Goal: Information Seeking & Learning: Learn about a topic

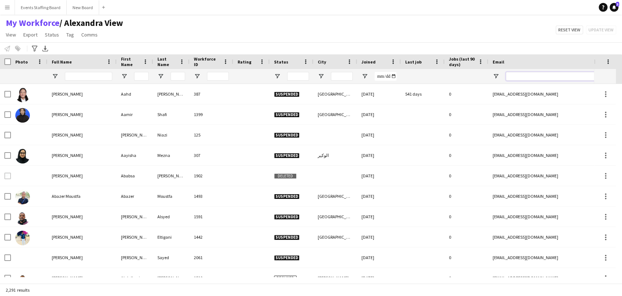
click at [530, 77] on input "Email Filter Input" at bounding box center [568, 76] width 124 height 9
paste input "**********"
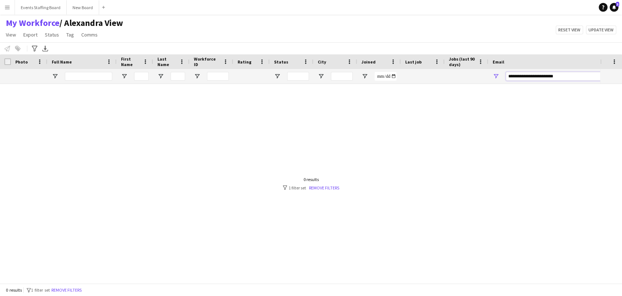
type input "**********"
click at [327, 183] on div "0 results filter-1 1 filter set Remove filters" at bounding box center [311, 183] width 57 height 14
click at [325, 185] on link "Remove filters" at bounding box center [324, 187] width 30 height 5
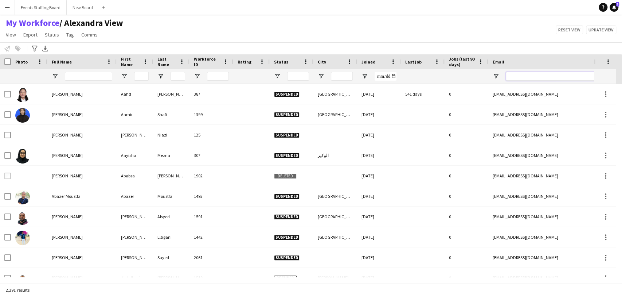
click at [521, 73] on input "Email Filter Input" at bounding box center [568, 76] width 124 height 9
paste input "**********"
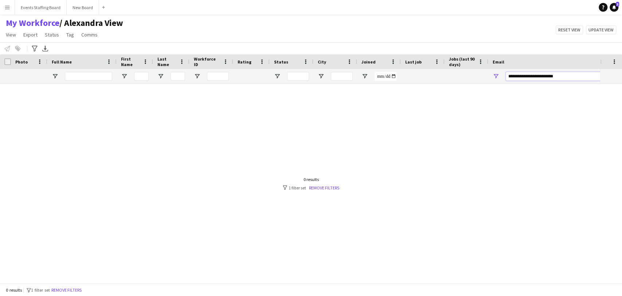
type input "**********"
click at [325, 182] on div "0 results filter-1 1 filter set Remove filters" at bounding box center [311, 183] width 57 height 14
click at [323, 189] on link "Remove filters" at bounding box center [324, 187] width 30 height 5
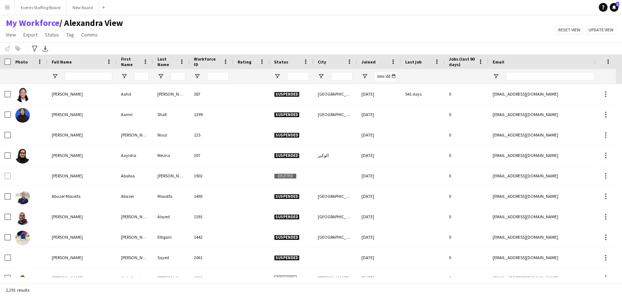
click at [408, 24] on div "My Workforce / [PERSON_NAME] View View Views Default view [PERSON_NAME] View Ap…" at bounding box center [311, 29] width 622 height 25
click at [466, 26] on div "My Workforce / [PERSON_NAME] View View Views Default view [PERSON_NAME] View Ap…" at bounding box center [311, 29] width 622 height 25
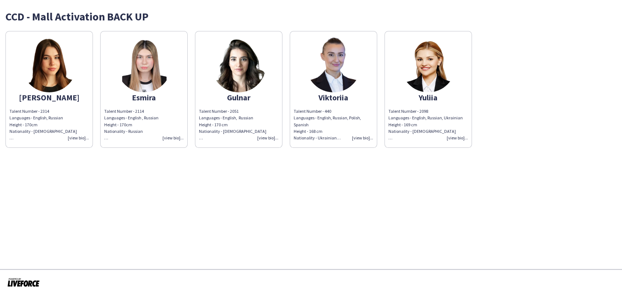
click at [145, 74] on img at bounding box center [144, 65] width 55 height 55
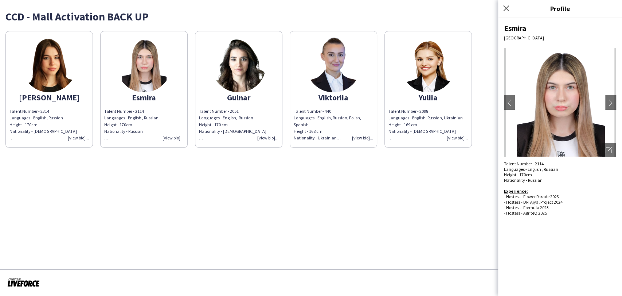
click at [223, 78] on img at bounding box center [238, 65] width 55 height 55
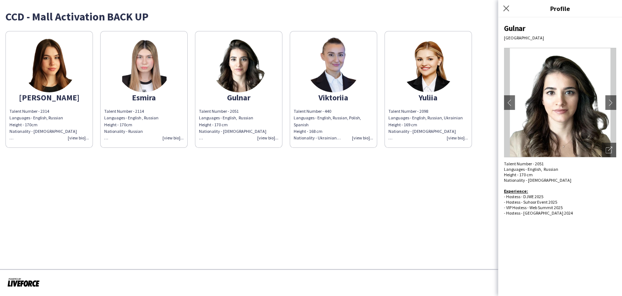
click at [343, 61] on img at bounding box center [333, 65] width 55 height 55
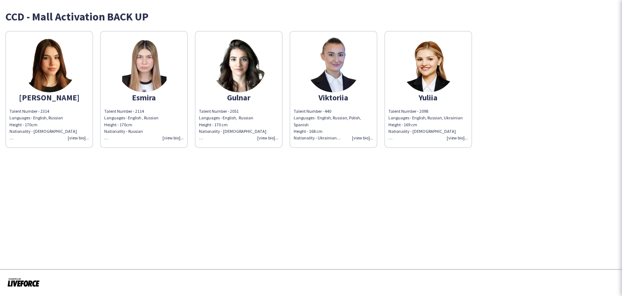
click at [431, 67] on img at bounding box center [428, 65] width 55 height 55
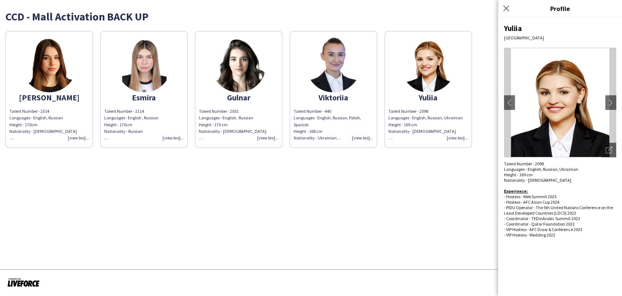
click at [75, 54] on app-share-pages-crew-card "Alicia Talent Number - 2314 Languages - English, Russian Height - 170cm Nationa…" at bounding box center [48, 89] width 87 height 117
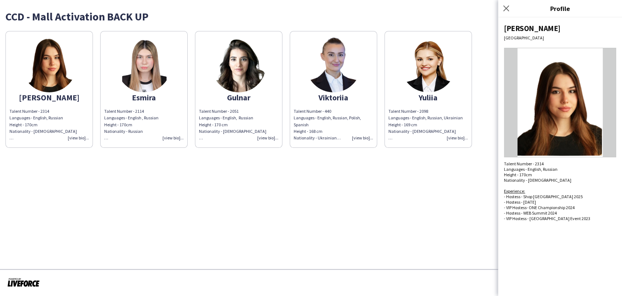
click at [70, 138] on div "Talent Number - 2314 Languages - English, Russian Height - 170cm Nationality - …" at bounding box center [48, 124] width 79 height 33
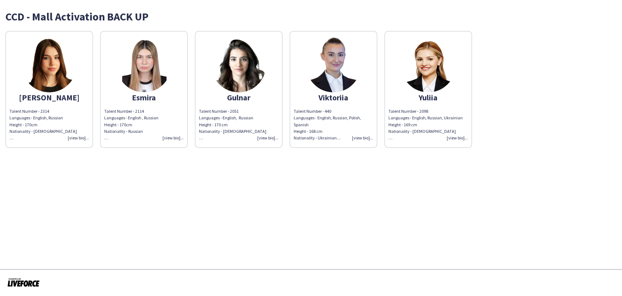
click at [66, 138] on div "Talent Number - 2314 Languages - English, Russian Height - 170cm Nationality - …" at bounding box center [48, 124] width 79 height 33
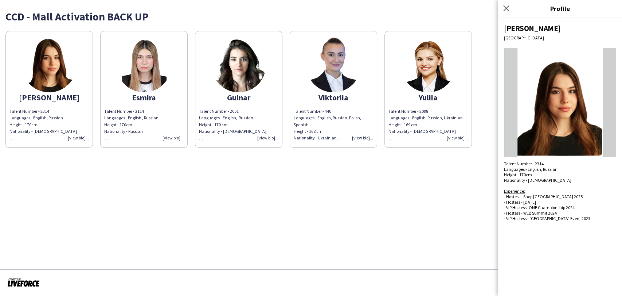
click at [170, 139] on div "Talent Number - 2114 Languages - English , Russian Height - 170cm Nationality -…" at bounding box center [143, 124] width 79 height 33
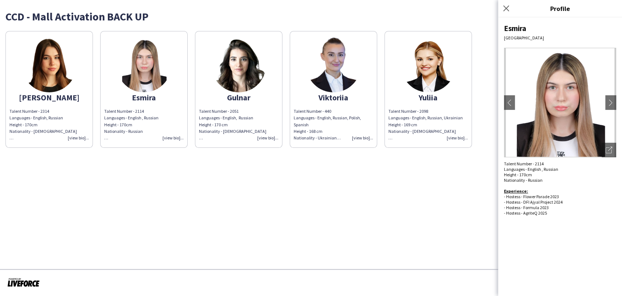
click at [77, 135] on div "Talent Number - 2314 Languages - English, Russian Height - 170cm Nationality - …" at bounding box center [48, 124] width 79 height 33
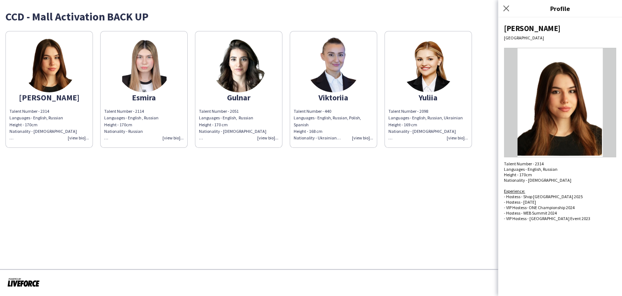
click at [359, 139] on div "Talent Number - 440 Languages - English, Russian, Polish, Spanish Height - 168 …" at bounding box center [333, 124] width 79 height 33
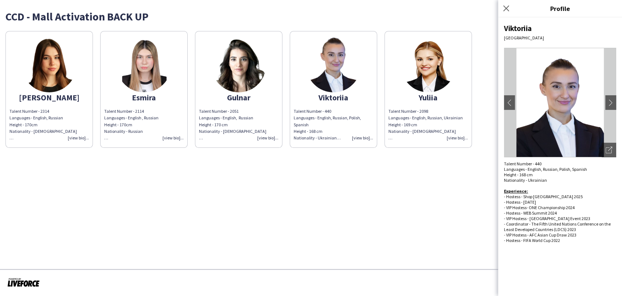
click at [459, 135] on div "Talent Number - 2098 Languages - English, Russian, Ukrainian Height - 169 cm Na…" at bounding box center [428, 124] width 79 height 33
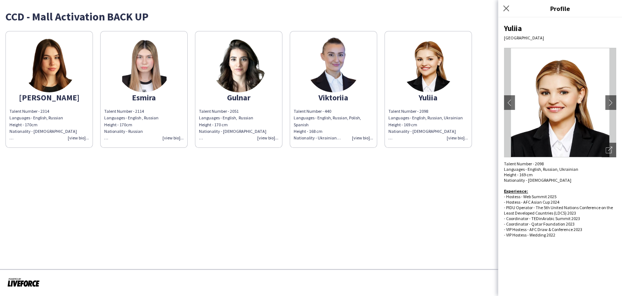
click at [167, 139] on div "Talent Number - 2114 Languages - English , Russian Height - 170cm Nationality -…" at bounding box center [143, 124] width 79 height 33
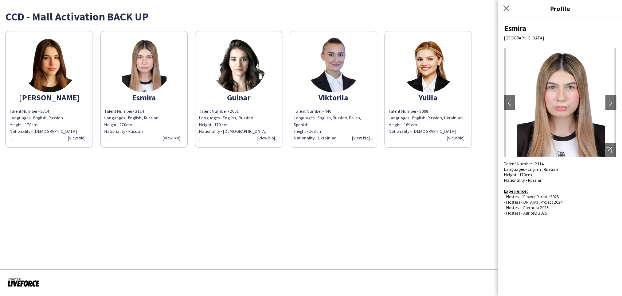
click at [75, 138] on div "Talent Number - 2314 Languages - English, Russian Height - 170cm Nationality - …" at bounding box center [48, 124] width 79 height 33
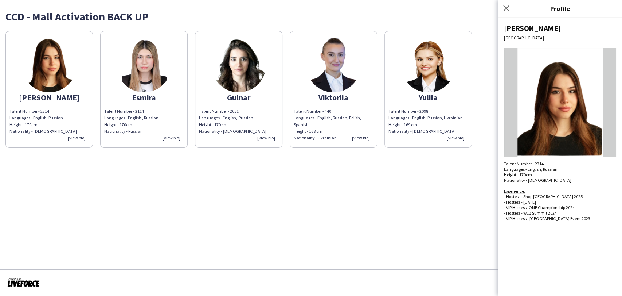
click at [119, 74] on img at bounding box center [144, 65] width 55 height 55
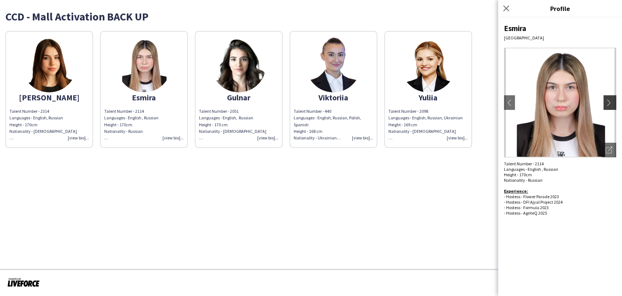
click at [606, 108] on button "chevron-right" at bounding box center [611, 102] width 15 height 15
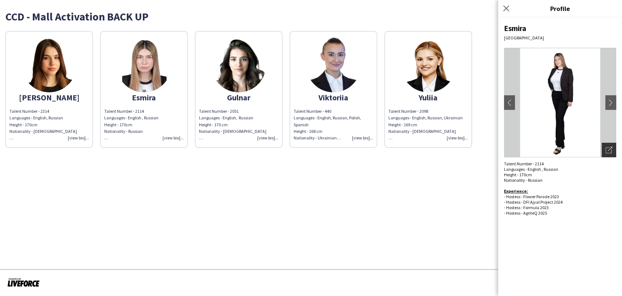
click at [610, 147] on icon at bounding box center [609, 150] width 6 height 6
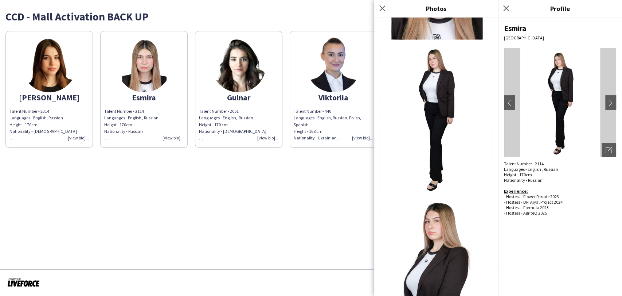
scroll to position [133, 0]
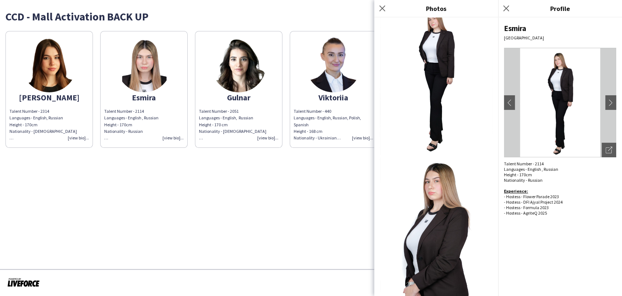
click at [287, 219] on app-share-pages "CCD - Mall Activation BACK UP Alicia Talent Number - 2314 Languages - English, …" at bounding box center [311, 148] width 622 height 296
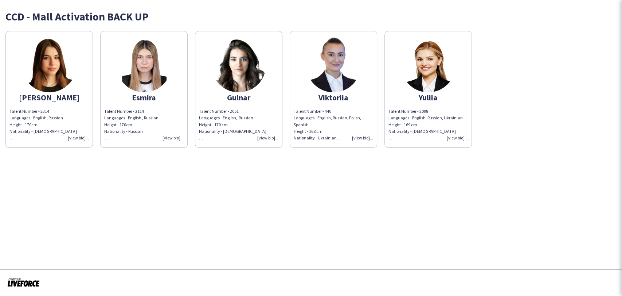
click at [256, 91] on app-share-pages-crew-card "Gulnar Talent Number - 2051 Languages - English, Russian Height - 170 cm Nation…" at bounding box center [238, 89] width 87 height 117
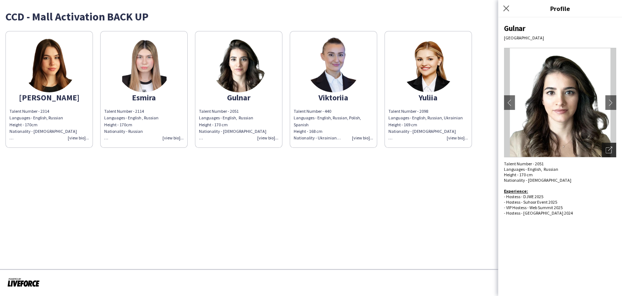
click at [606, 144] on div "Open photos pop-in" at bounding box center [609, 150] width 15 height 15
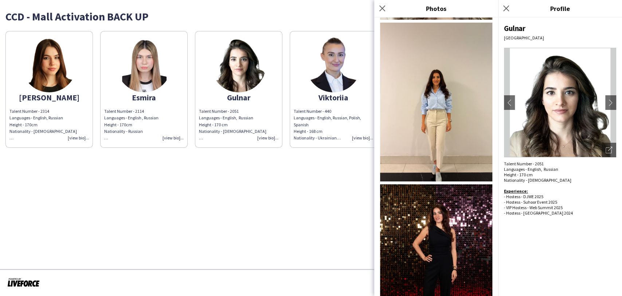
scroll to position [155, 0]
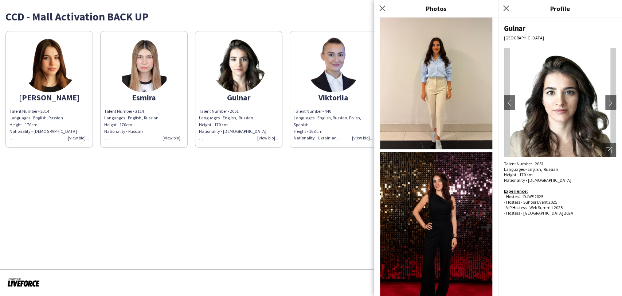
click at [328, 199] on app-share-pages "CCD - Mall Activation BACK UP Alicia Talent Number - 2314 Languages - English, …" at bounding box center [311, 148] width 622 height 296
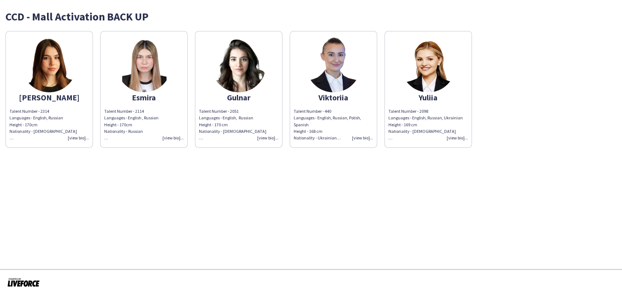
drag, startPoint x: 332, startPoint y: 71, endPoint x: 450, endPoint y: 108, distance: 123.8
click at [331, 71] on img at bounding box center [333, 65] width 55 height 55
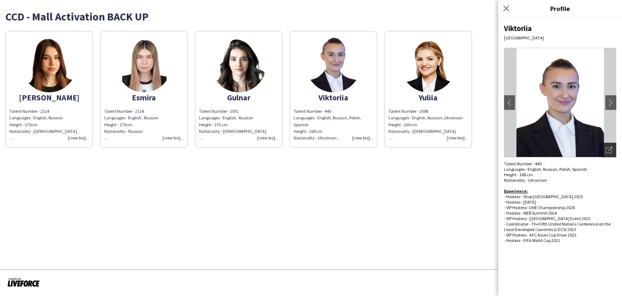
click at [610, 152] on icon "Open photos pop-in" at bounding box center [609, 150] width 7 height 7
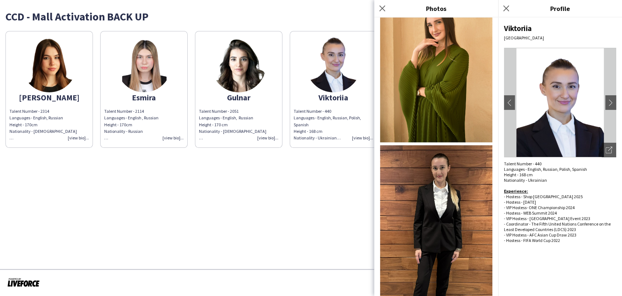
scroll to position [354, 0]
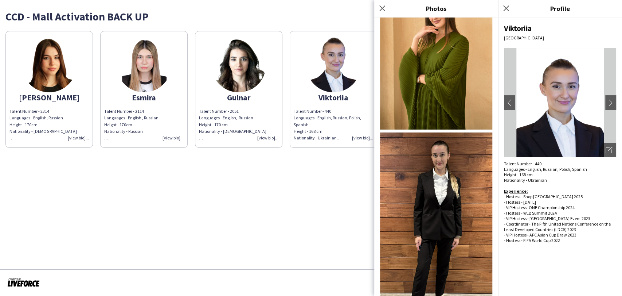
click at [323, 209] on app-share-pages "CCD - Mall Activation BACK UP Alicia Talent Number - 2314 Languages - English, …" at bounding box center [311, 148] width 622 height 296
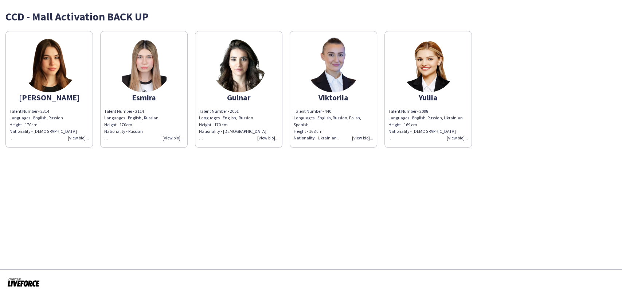
click at [411, 85] on img at bounding box center [428, 65] width 55 height 55
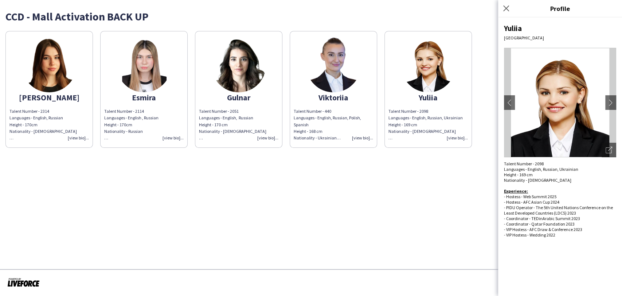
click at [612, 141] on img at bounding box center [560, 102] width 112 height 109
click at [611, 147] on icon at bounding box center [610, 149] width 4 height 4
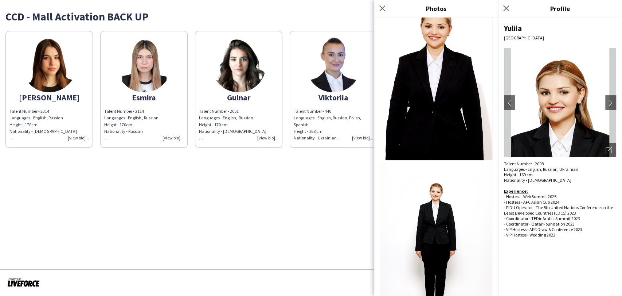
scroll to position [244, 0]
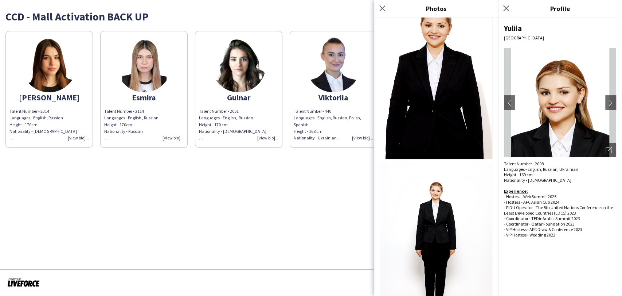
click at [306, 208] on app-share-pages "CCD - Mall Activation BACK UP Alicia Talent Number - 2314 Languages - English, …" at bounding box center [311, 148] width 622 height 296
